Goal: Information Seeking & Learning: Learn about a topic

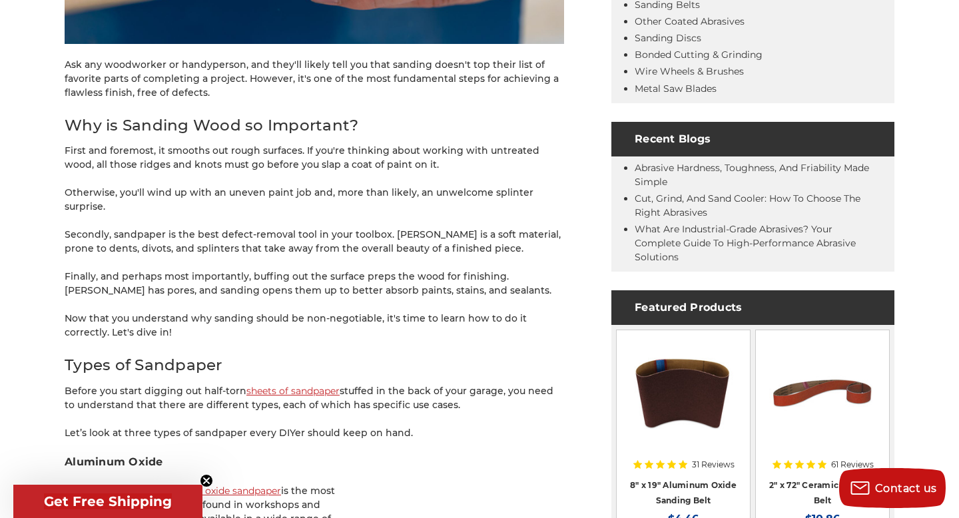
scroll to position [565, 0]
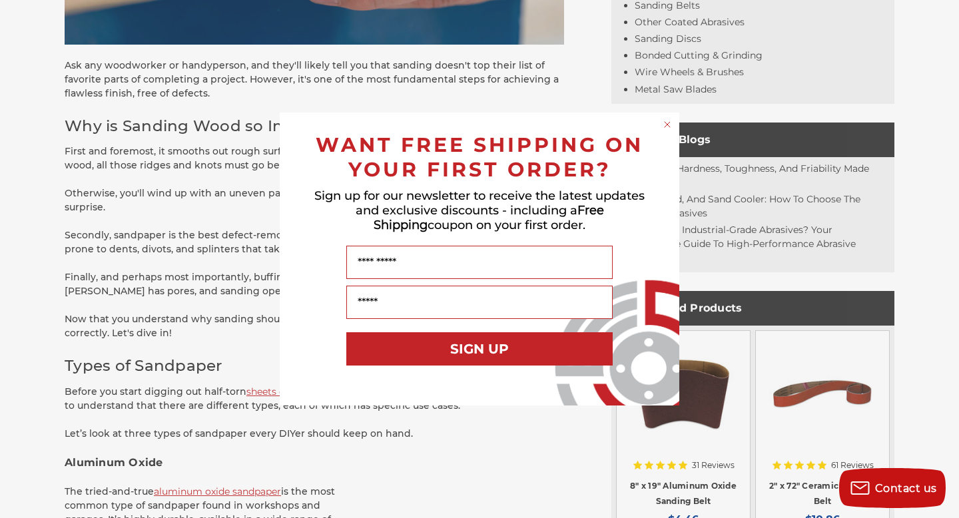
click at [664, 120] on circle "Close dialog" at bounding box center [667, 124] width 13 height 13
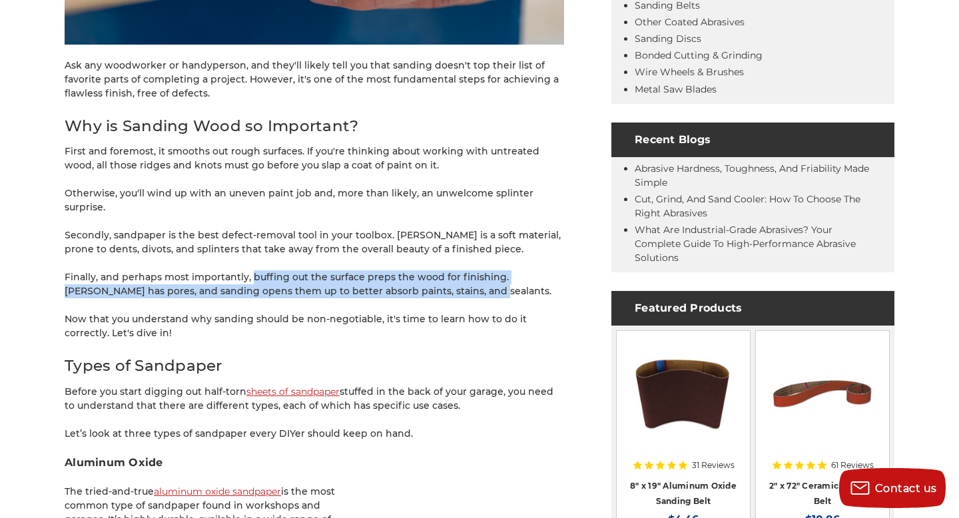
drag, startPoint x: 248, startPoint y: 263, endPoint x: 439, endPoint y: 277, distance: 191.6
click at [439, 277] on p "Finally, and perhaps most importantly, buffing out the surface preps the wood f…" at bounding box center [314, 284] width 499 height 28
copy p "buffing out the surface preps the wood for finishing. [PERSON_NAME] has pores, …"
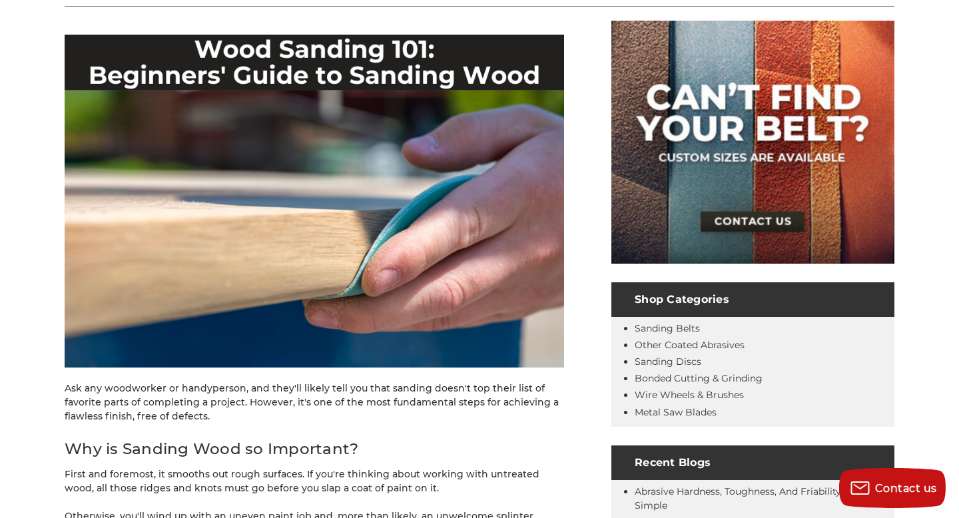
scroll to position [249, 0]
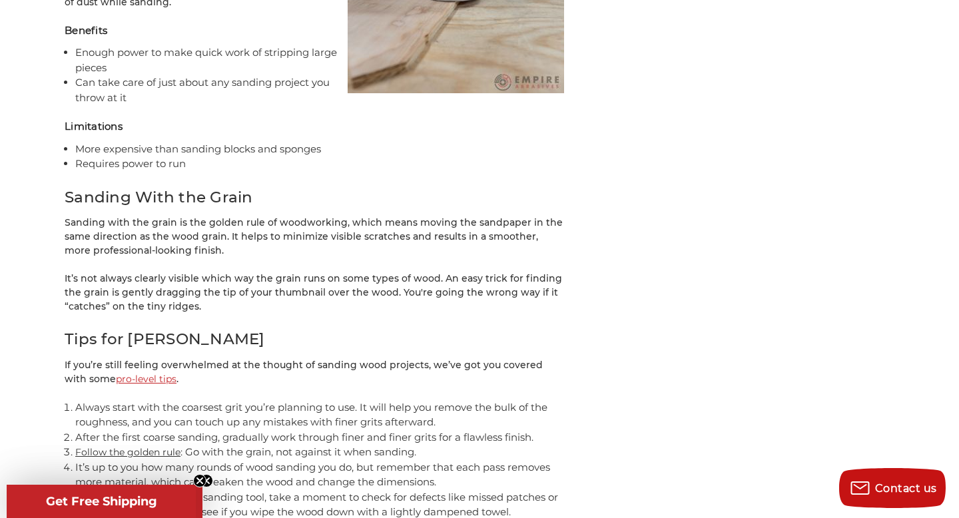
scroll to position [3911, 0]
